Goal: Communication & Community: Share content

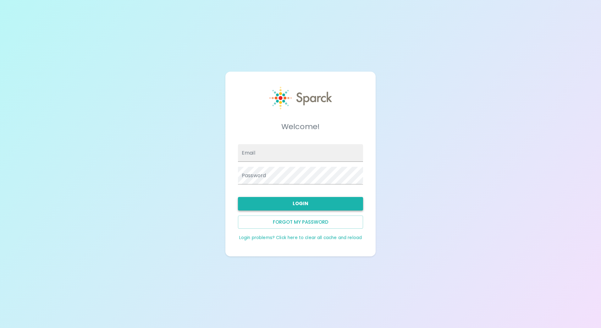
type input "[EMAIL_ADDRESS][DOMAIN_NAME]"
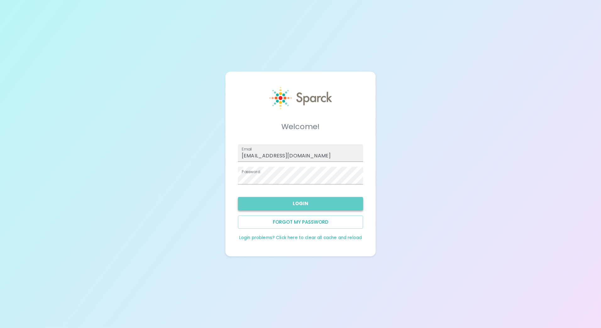
click at [306, 201] on button "Login" at bounding box center [300, 203] width 125 height 13
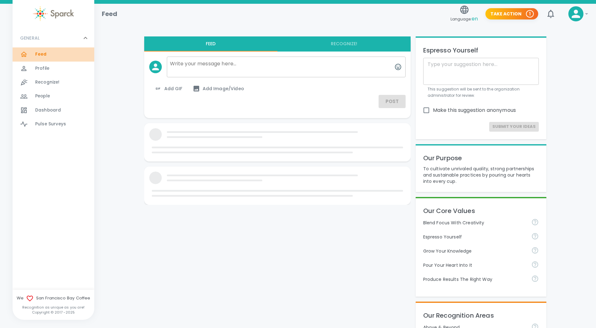
click at [43, 51] on span "Feed" at bounding box center [41, 54] width 12 height 6
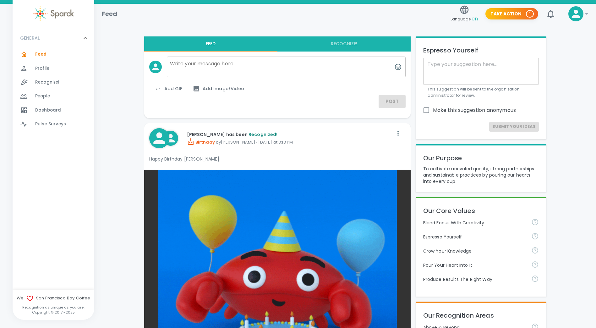
click at [258, 133] on span "Recognized!" at bounding box center [263, 134] width 29 height 6
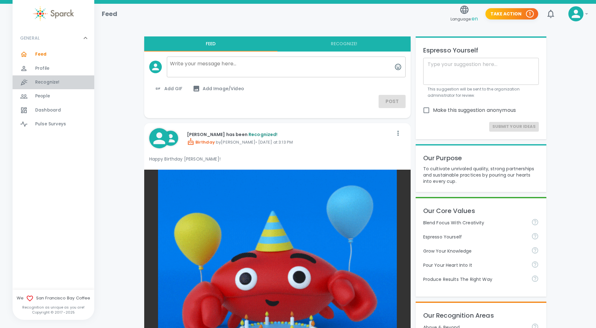
click at [56, 80] on span "Recognize!" at bounding box center [47, 82] width 25 height 6
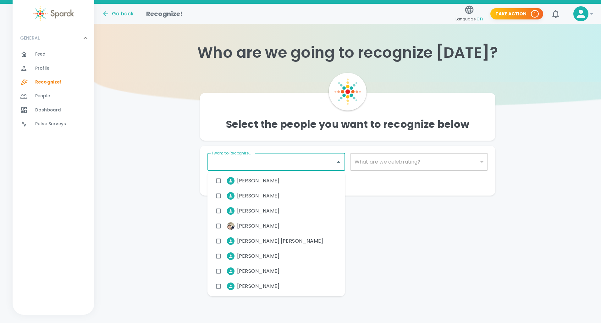
click at [235, 160] on input "I want to Recognize..." at bounding box center [271, 162] width 123 height 12
type input "[PERSON_NAME]"
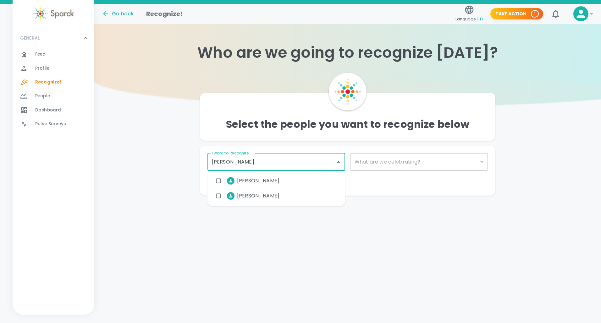
click at [267, 196] on span "[PERSON_NAME]" at bounding box center [258, 196] width 42 height 8
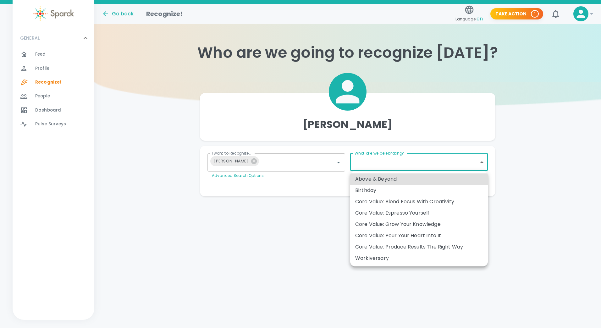
click at [482, 163] on body "Skip Navigation Go back Recognize! Language: en Take Action 1 ! GENERAL 0 Feed …" at bounding box center [300, 111] width 601 height 222
click at [367, 189] on div "Birthday" at bounding box center [419, 191] width 128 height 8
type input "2072"
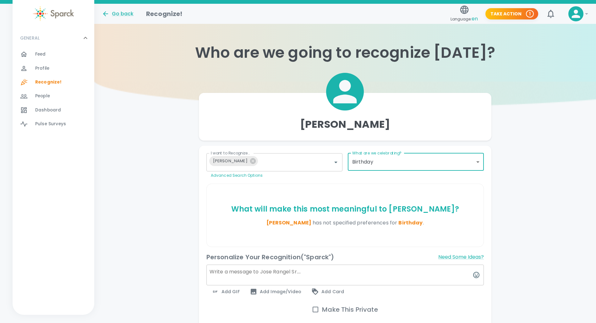
click at [220, 279] on textarea at bounding box center [346, 275] width 278 height 21
type textarea "F"
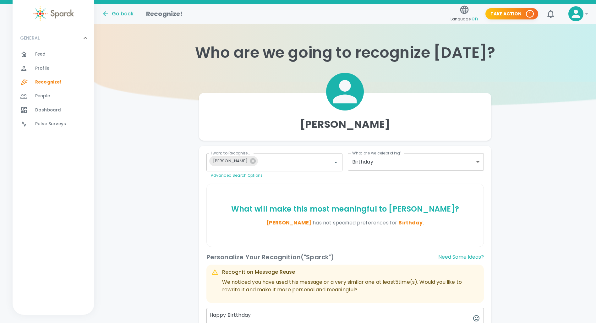
click at [371, 256] on div "Personalize Your Recognition ("Sparck") Need Some Ideas?" at bounding box center [346, 257] width 278 height 10
click at [370, 253] on div "Personalize Your Recognition ("Sparck") Need Some Ideas?" at bounding box center [346, 257] width 278 height 10
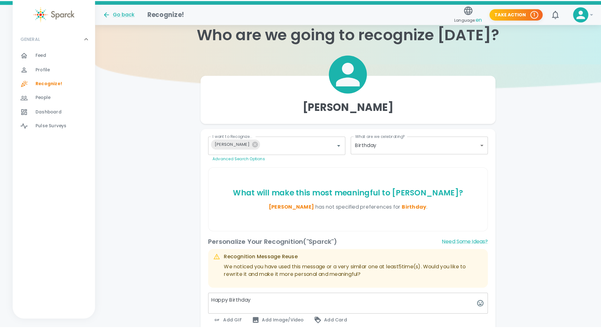
scroll to position [25, 0]
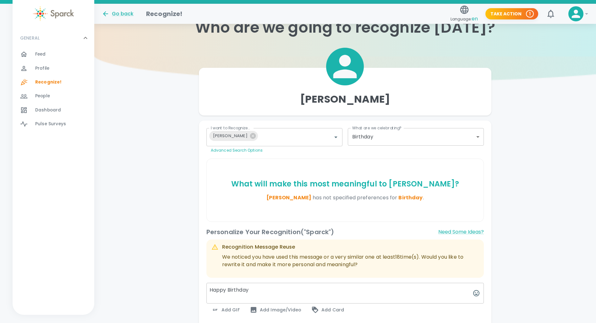
click at [257, 291] on textarea "Happy Birthday" at bounding box center [346, 293] width 278 height 21
click at [477, 294] on icon "button" at bounding box center [477, 294] width 8 height 8
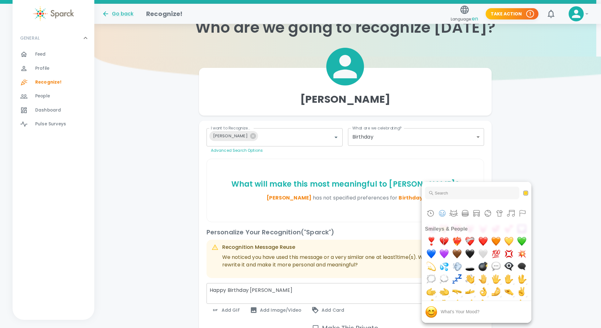
scroll to position [239, 0]
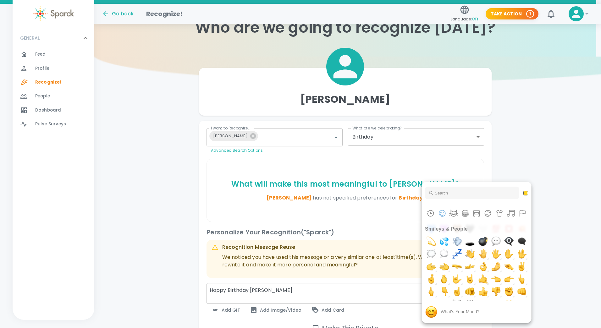
click at [550, 200] on div at bounding box center [300, 164] width 601 height 328
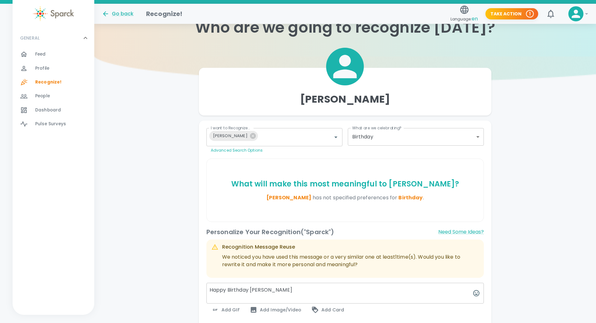
click at [279, 289] on textarea "Happy Birthday [PERSON_NAME]" at bounding box center [346, 293] width 278 height 21
click at [474, 295] on icon "button" at bounding box center [477, 294] width 8 height 8
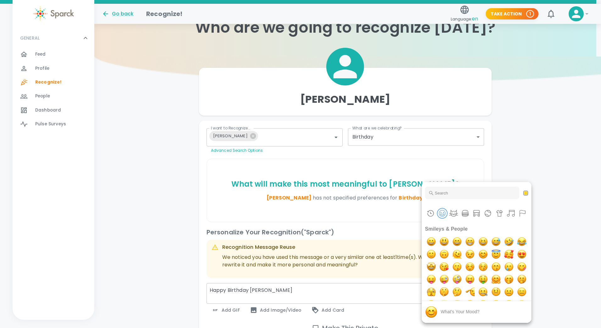
click at [443, 211] on button "Smileys & People" at bounding box center [442, 213] width 9 height 9
click at [454, 211] on button "Animals & Nature" at bounding box center [453, 213] width 9 height 9
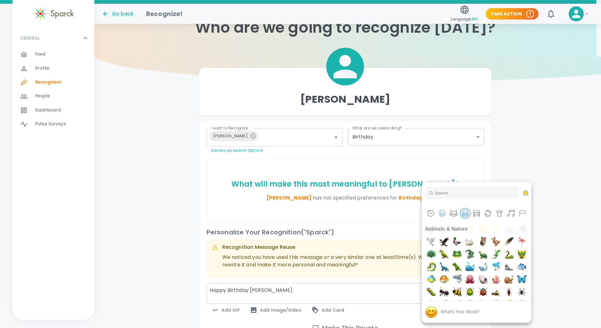
click at [463, 211] on button "Food & Drink" at bounding box center [464, 213] width 9 height 9
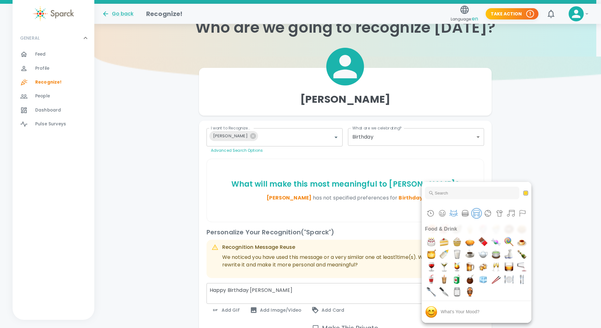
click at [475, 212] on button "Travel & Places" at bounding box center [476, 213] width 9 height 9
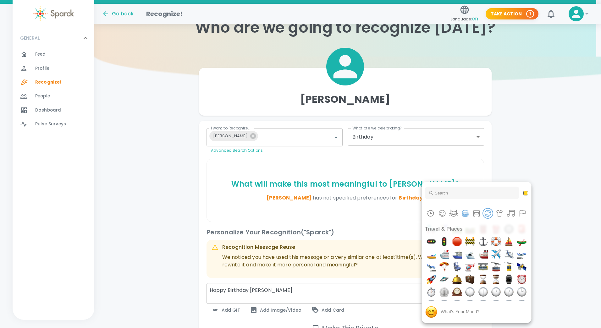
click at [486, 210] on button "Activities" at bounding box center [487, 213] width 9 height 9
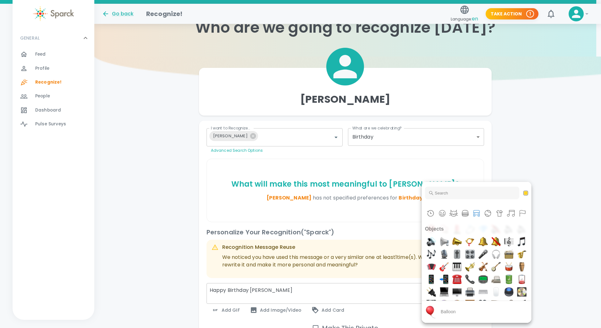
click at [515, 22] on img "balloon" at bounding box center [509, 15] width 13 height 13
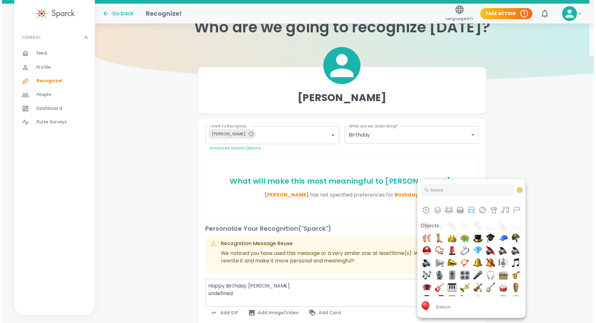
scroll to position [1924, 0]
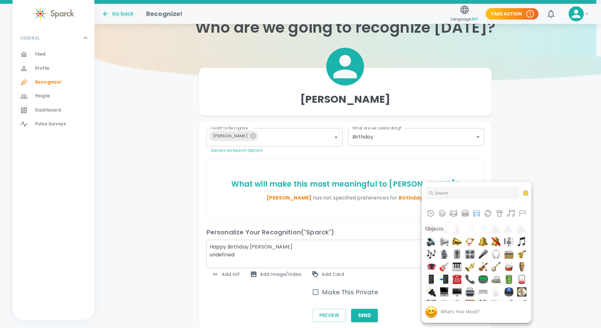
click at [500, 147] on h2 "Activities" at bounding box center [476, 141] width 109 height 13
click at [515, 22] on img "tada" at bounding box center [521, 15] width 13 height 13
click at [438, 34] on img "confetti ball" at bounding box center [431, 28] width 13 height 13
click at [569, 229] on div at bounding box center [300, 164] width 601 height 328
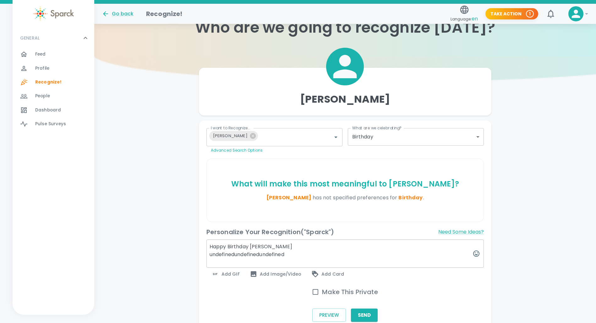
click at [291, 254] on textarea "Happy Birthday [PERSON_NAME] undefinedundefinedundefined" at bounding box center [346, 254] width 278 height 28
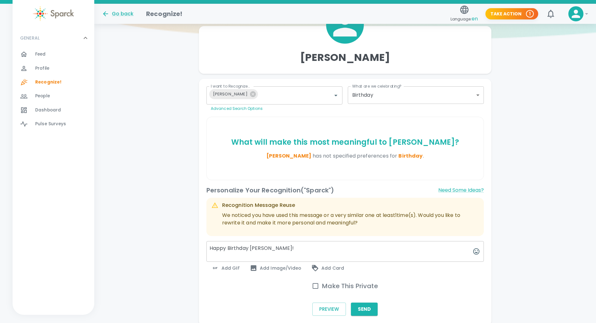
scroll to position [84, 0]
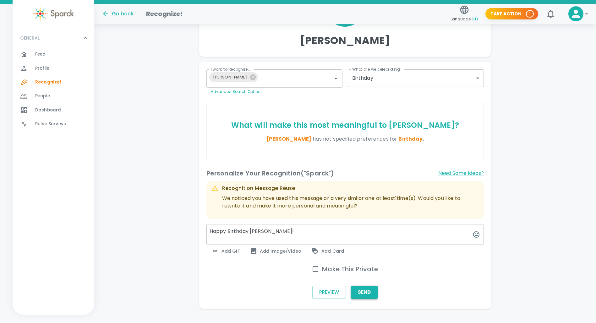
type textarea "Happy Birthday [PERSON_NAME]!"
click at [365, 290] on button "Send" at bounding box center [364, 292] width 27 height 13
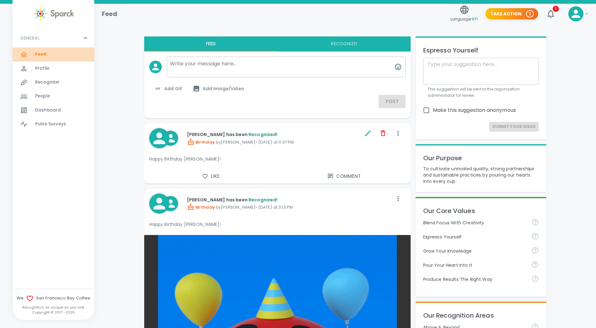
click at [42, 52] on span "Feed" at bounding box center [41, 54] width 12 height 6
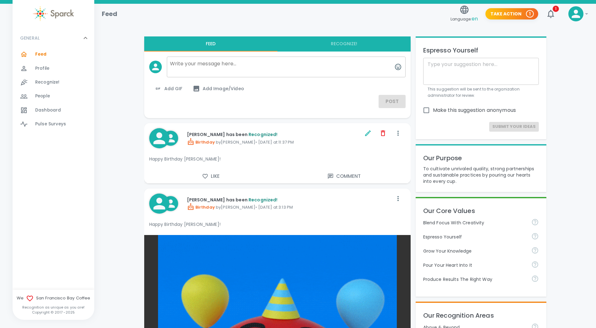
click at [191, 66] on textarea at bounding box center [286, 67] width 239 height 21
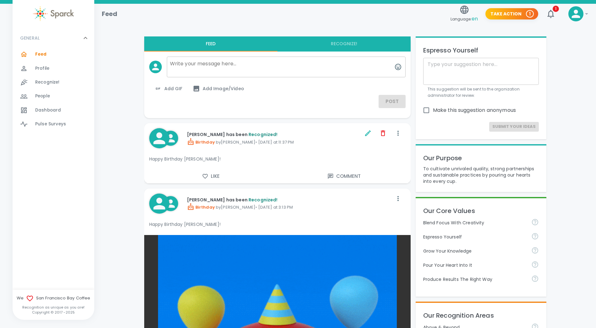
click at [184, 68] on textarea at bounding box center [286, 67] width 239 height 21
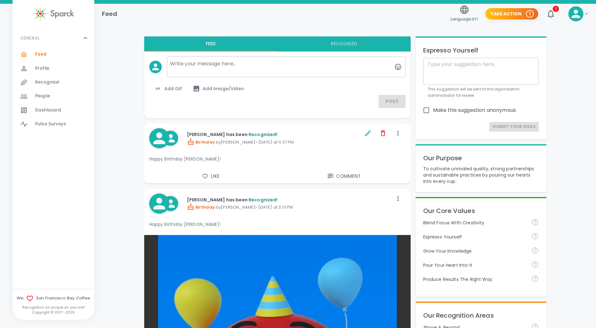
click at [50, 79] on span "Recognize!" at bounding box center [47, 82] width 25 height 6
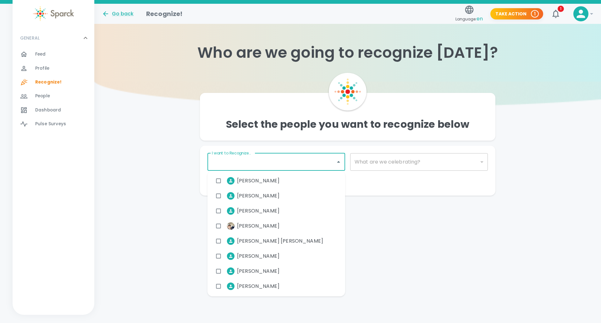
click at [218, 159] on div "I want to Recognize... I want to Recognize... Advanced Search Options" at bounding box center [276, 165] width 138 height 25
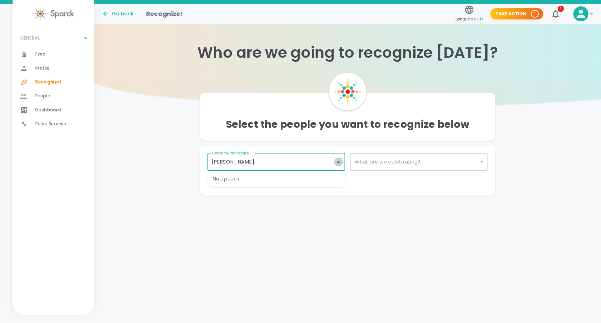
click at [339, 163] on icon "Close" at bounding box center [338, 162] width 3 height 2
type input "[PERSON_NAME]"
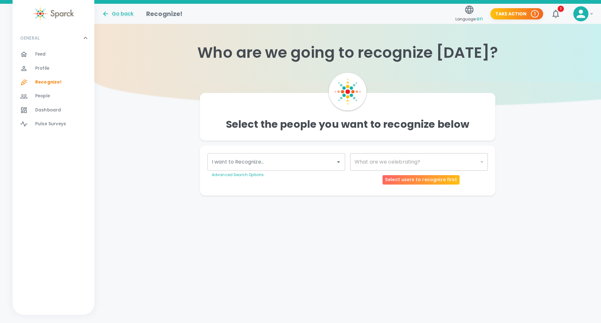
click at [481, 162] on div "​" at bounding box center [419, 162] width 138 height 18
click at [394, 185] on div "Make This Private Preview Send" at bounding box center [344, 185] width 285 height 5
click at [366, 161] on div "​" at bounding box center [419, 162] width 138 height 18
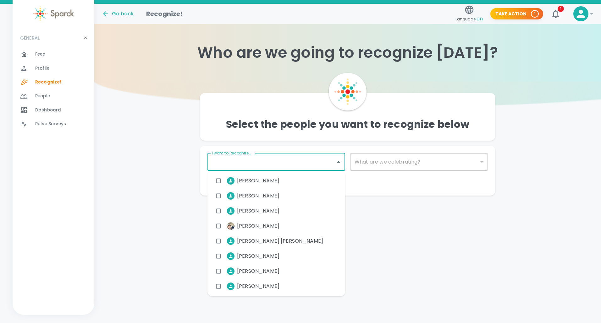
click at [284, 161] on input "I want to Recognize..." at bounding box center [271, 162] width 123 height 12
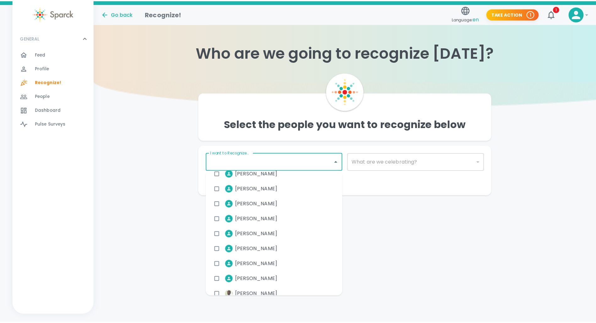
scroll to position [487, 0]
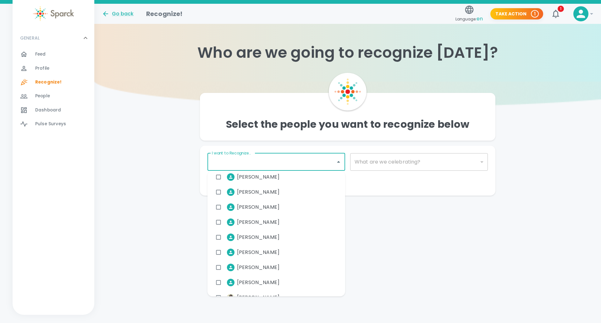
click at [256, 192] on span "[PERSON_NAME]" at bounding box center [258, 193] width 42 height 8
checkbox input "true"
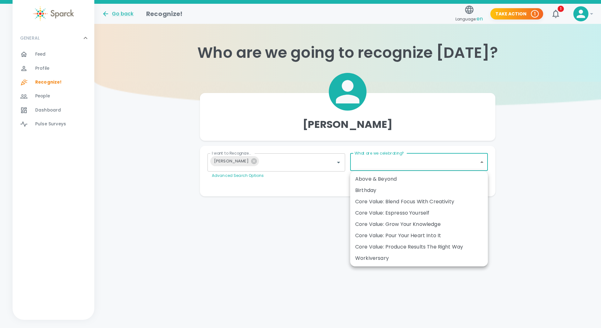
click at [482, 161] on body "Skip Navigation Go back Recognize! Language: en Take Action 1 1 ! GENERAL 0 Fee…" at bounding box center [300, 111] width 601 height 222
click at [378, 257] on div "Workiversary" at bounding box center [419, 259] width 128 height 8
type input "2073"
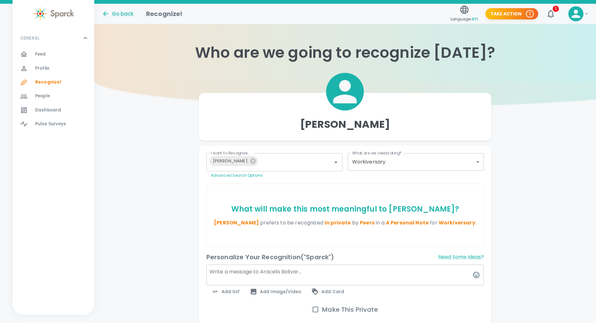
click at [216, 273] on textarea at bounding box center [346, 275] width 278 height 21
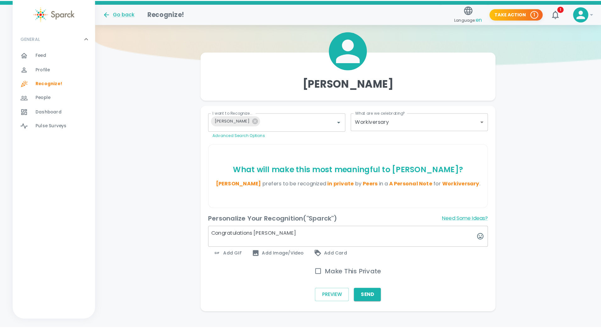
scroll to position [52, 0]
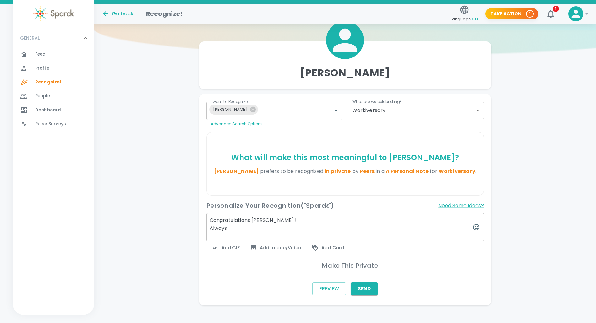
click at [232, 228] on textarea "Congratulations [PERSON_NAME] ! Always" at bounding box center [346, 227] width 278 height 28
click at [296, 228] on textarea "Congratulations [PERSON_NAME] ! Always we enjoy working together like family" at bounding box center [346, 227] width 278 height 28
click at [325, 229] on textarea "Congratulations [PERSON_NAME] ! Always we enjoy working together like family" at bounding box center [346, 227] width 278 height 28
click at [475, 227] on icon "button" at bounding box center [477, 228] width 8 height 8
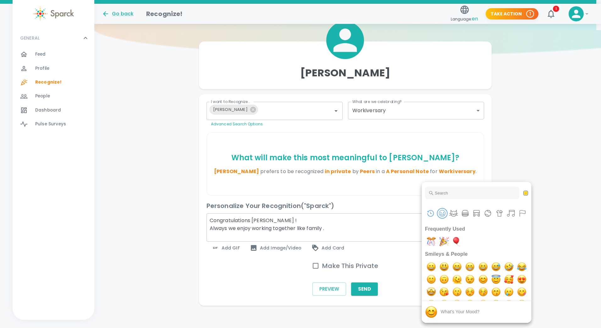
click at [442, 210] on button "Smileys & People" at bounding box center [442, 213] width 9 height 9
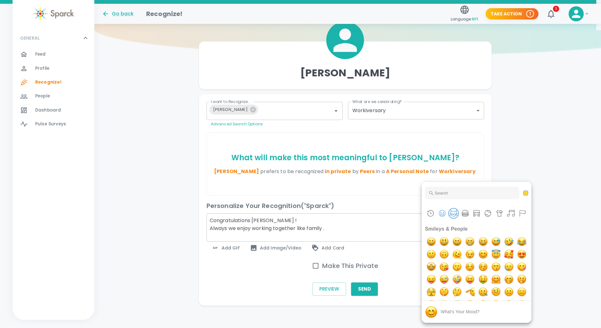
click at [453, 212] on button "Animals & Nature" at bounding box center [453, 213] width 9 height 9
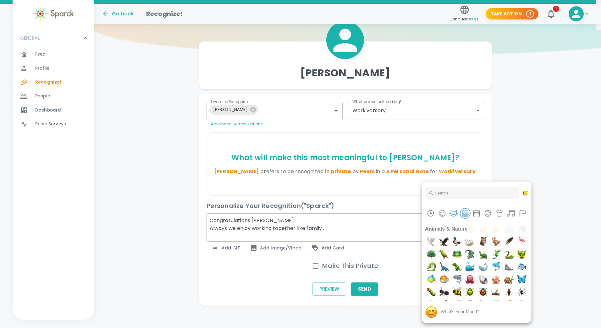
click at [463, 212] on button "Food & Drink" at bounding box center [464, 213] width 9 height 9
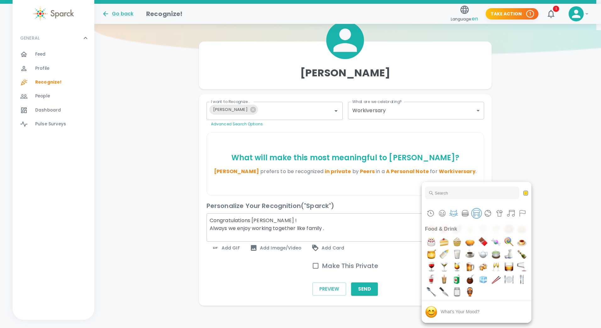
click at [477, 212] on button "Travel & Places" at bounding box center [476, 213] width 9 height 9
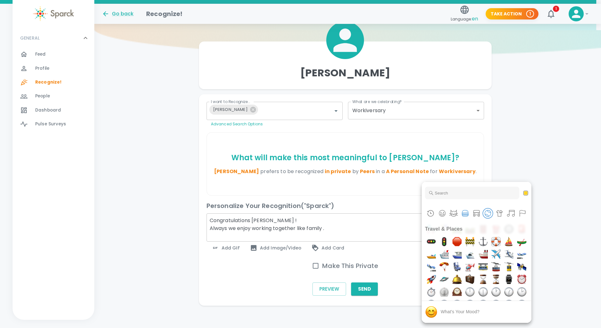
click at [487, 211] on button "Activities" at bounding box center [487, 213] width 9 height 9
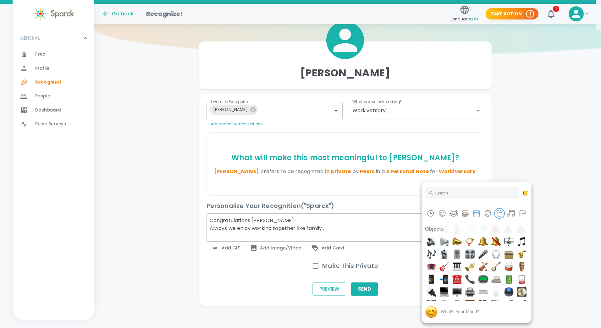
click at [497, 211] on button "Objects" at bounding box center [499, 213] width 9 height 9
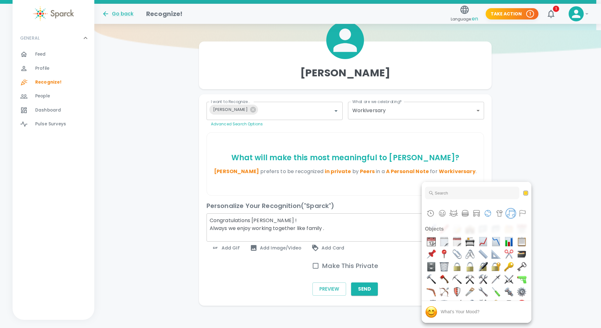
click at [513, 210] on button "Symbols" at bounding box center [510, 213] width 9 height 9
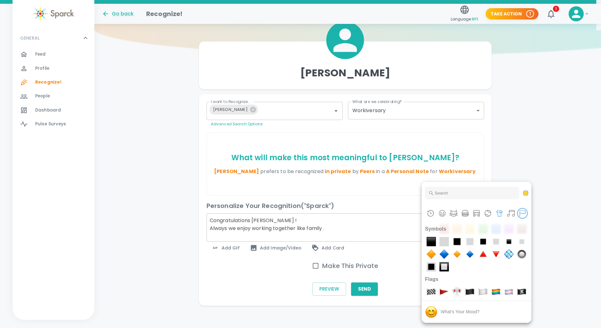
click at [521, 210] on button "Flags" at bounding box center [522, 213] width 9 height 9
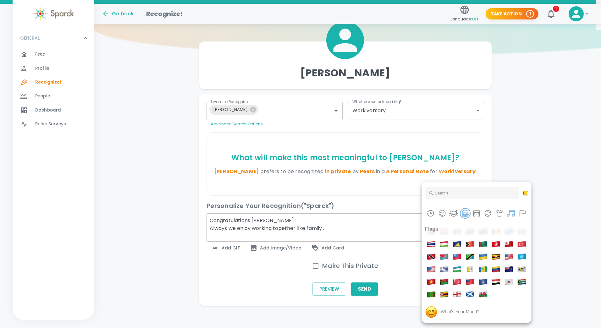
click at [464, 212] on button "Food & Drink" at bounding box center [464, 213] width 9 height 9
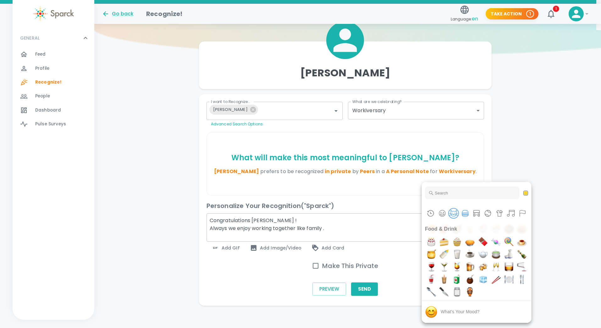
click at [452, 210] on button "Animals & Nature" at bounding box center [453, 213] width 9 height 9
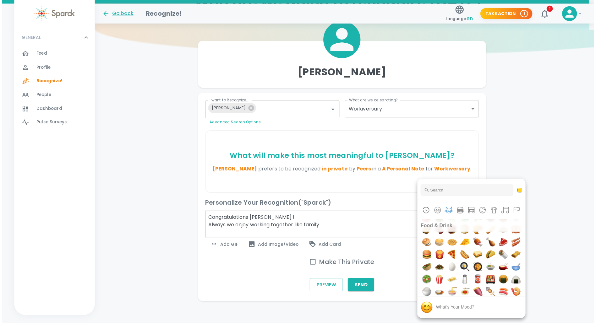
scroll to position [1169, 0]
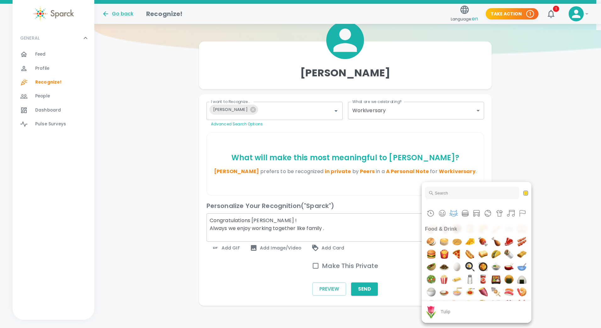
click at [438, 147] on img "tulip" at bounding box center [431, 141] width 13 height 13
click at [515, 135] on img "blossom" at bounding box center [521, 128] width 13 height 13
type textarea "Congratulations [PERSON_NAME] ! Always we enjoy working together like family . …"
click at [477, 312] on div "What's your mood?" at bounding box center [460, 312] width 45 height 7
drag, startPoint x: 477, startPoint y: 312, endPoint x: 507, endPoint y: 316, distance: 30.8
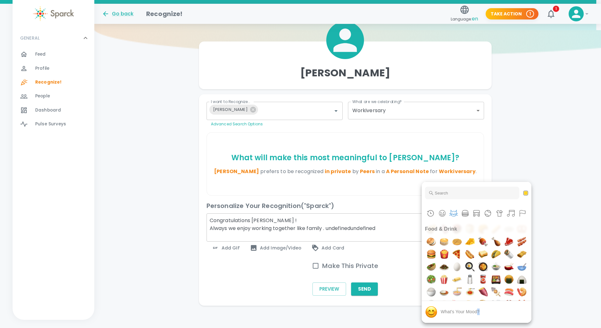
click at [507, 316] on div "What's your mood?" at bounding box center [476, 312] width 109 height 22
click at [384, 227] on div at bounding box center [300, 164] width 601 height 328
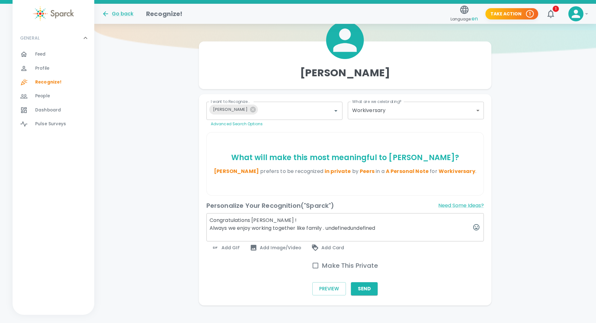
click at [382, 228] on textarea "Congratulations [PERSON_NAME] ! Always we enjoy working together like family . …" at bounding box center [346, 227] width 278 height 28
click at [305, 227] on textarea "Congratulations [PERSON_NAME] ! Always we enjoy working together like family ." at bounding box center [346, 227] width 278 height 28
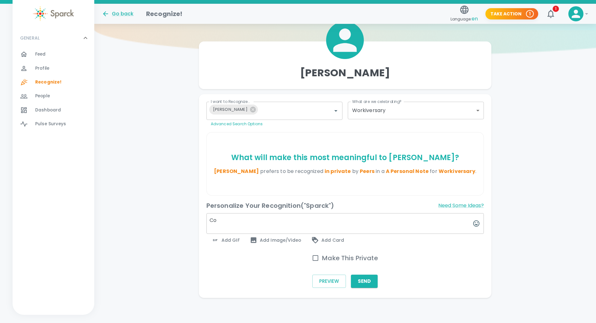
type textarea "C"
click at [554, 6] on span "1" at bounding box center [556, 9] width 6 height 6
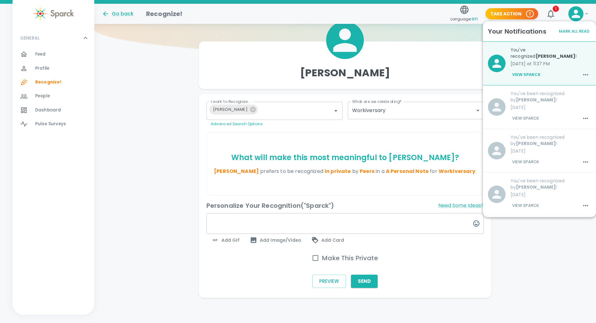
click at [44, 69] on span "Profile" at bounding box center [42, 68] width 14 height 6
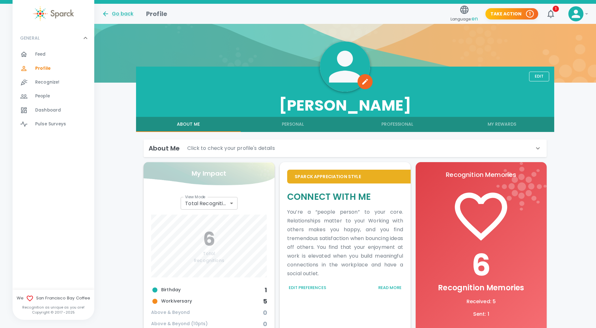
scroll to position [63, 0]
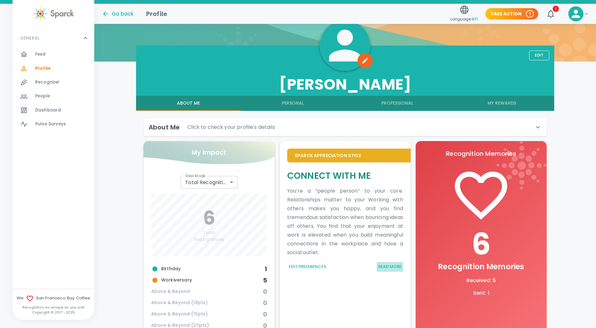
click at [394, 265] on button "Read More" at bounding box center [390, 267] width 26 height 10
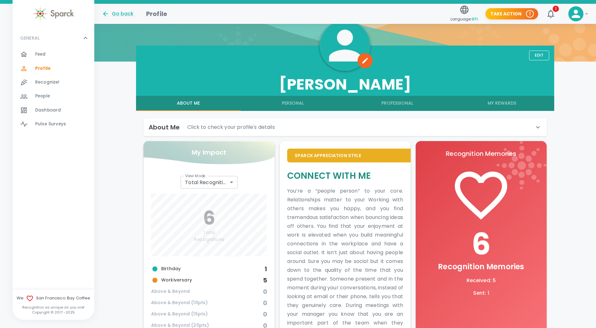
click at [595, 325] on div "Edit [PERSON_NAME] About Me Personal Professional My Rewards About Me Click to …" at bounding box center [345, 241] width 502 height 391
click at [594, 324] on div "Edit [PERSON_NAME] About Me Personal Professional My Rewards About Me Click to …" at bounding box center [345, 241] width 502 height 391
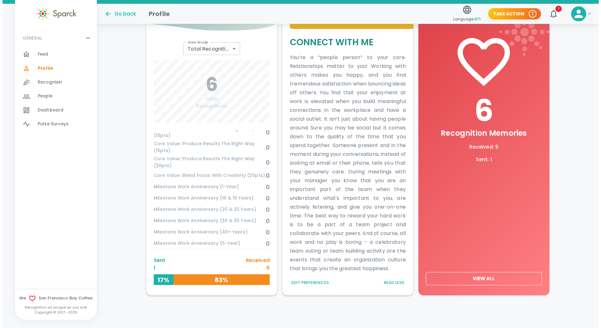
scroll to position [261, 0]
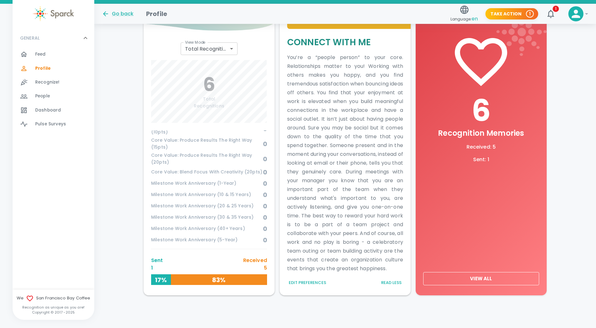
click at [267, 257] on div "View Mode Total Recognitions total View Mode 6 Total Recognitions Birthday 1 Wo…" at bounding box center [209, 165] width 131 height 260
click at [161, 275] on h6 "17%" at bounding box center [161, 280] width 20 height 10
click at [555, 8] on span "1" at bounding box center [556, 9] width 6 height 6
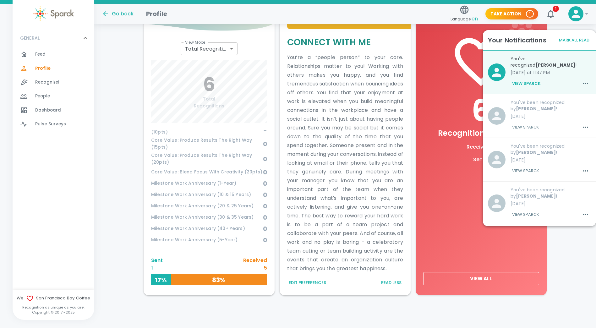
click at [566, 274] on div "Edit [PERSON_NAME] About Me Personal Professional My Rewards About Me Click to …" at bounding box center [345, 107] width 502 height 391
click at [578, 245] on div "Edit [PERSON_NAME] About Me Personal Professional My Rewards About Me Click to …" at bounding box center [345, 107] width 502 height 391
click at [570, 264] on div "Edit [PERSON_NAME] About Me Personal Professional My Rewards About Me Click to …" at bounding box center [345, 107] width 502 height 391
click at [411, 10] on div "Go back Profile" at bounding box center [272, 11] width 351 height 15
click at [555, 6] on span "1" at bounding box center [556, 9] width 6 height 6
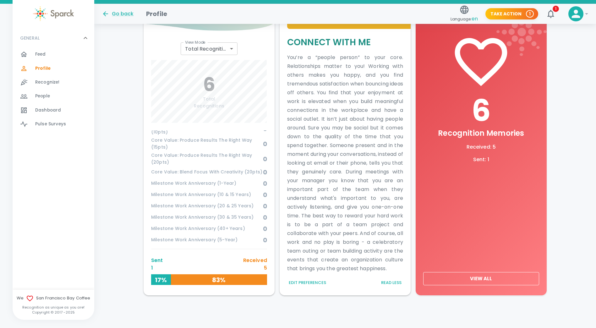
click at [573, 11] on icon at bounding box center [576, 14] width 13 height 13
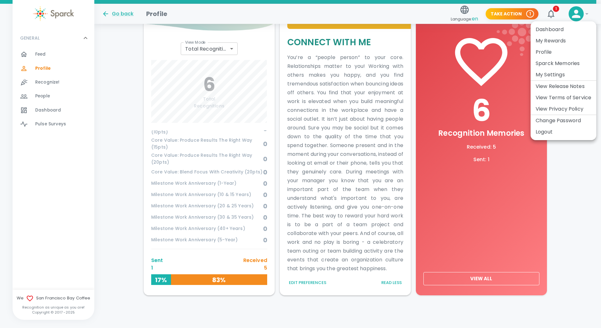
click at [551, 129] on li "Logout" at bounding box center [564, 131] width 66 height 11
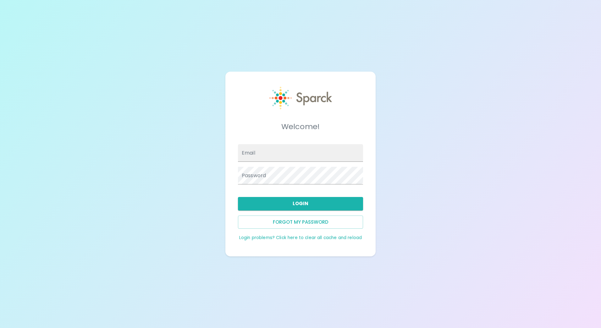
type input "[EMAIL_ADDRESS][DOMAIN_NAME]"
